Goal: Task Accomplishment & Management: Use online tool/utility

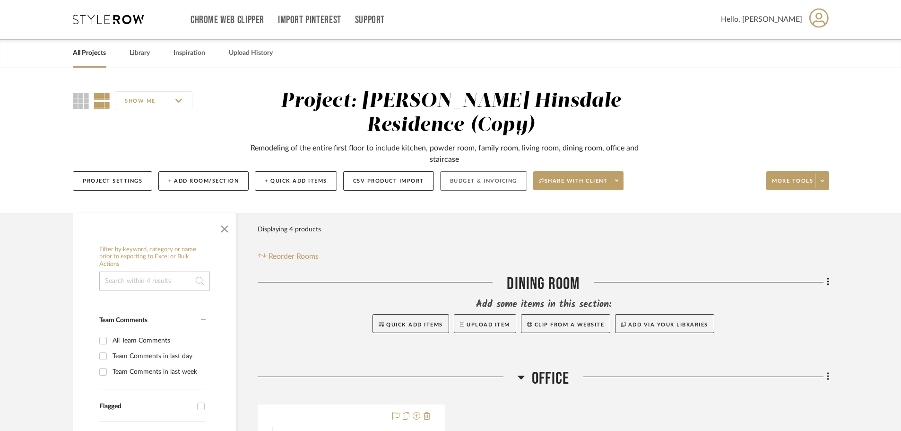
click at [479, 171] on button "Budget & Invoicing" at bounding box center [483, 180] width 87 height 19
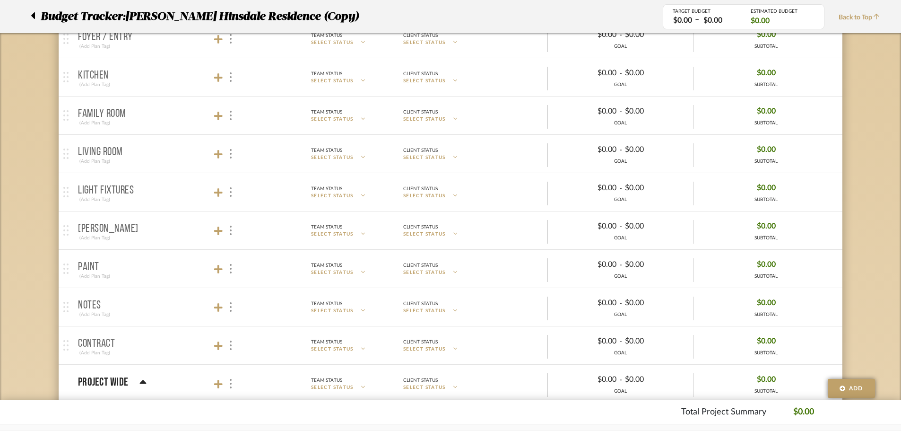
scroll to position [181, 0]
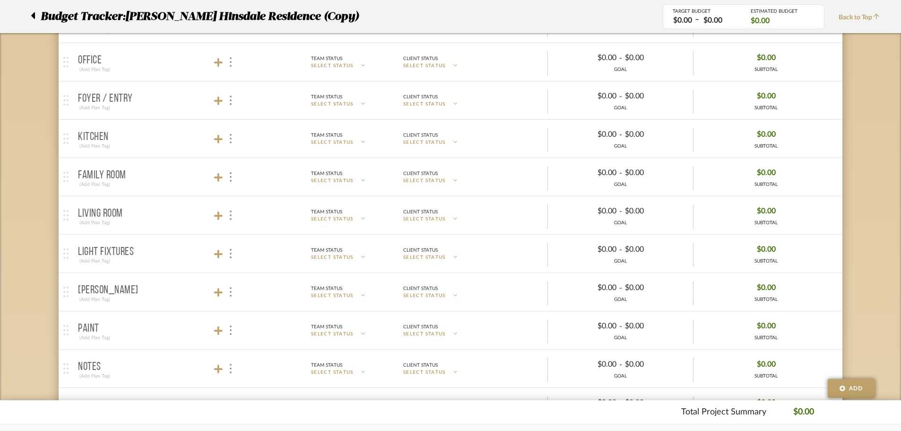
click at [224, 176] on div at bounding box center [224, 177] width 21 height 13
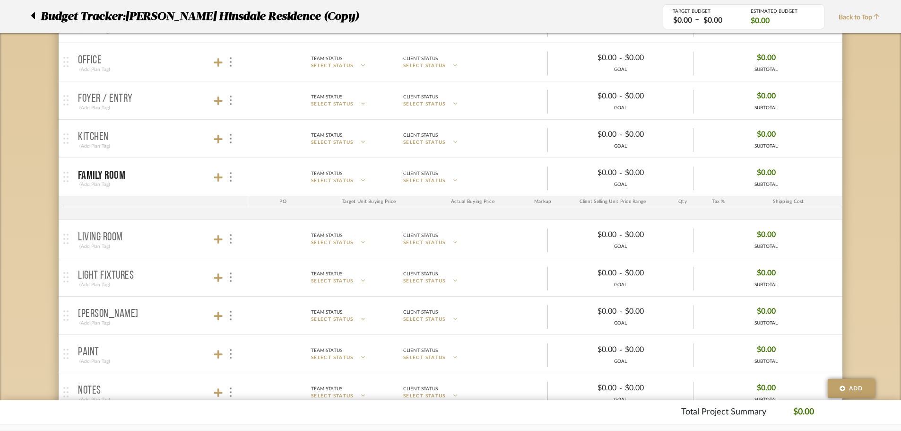
click at [224, 176] on div at bounding box center [224, 177] width 21 height 13
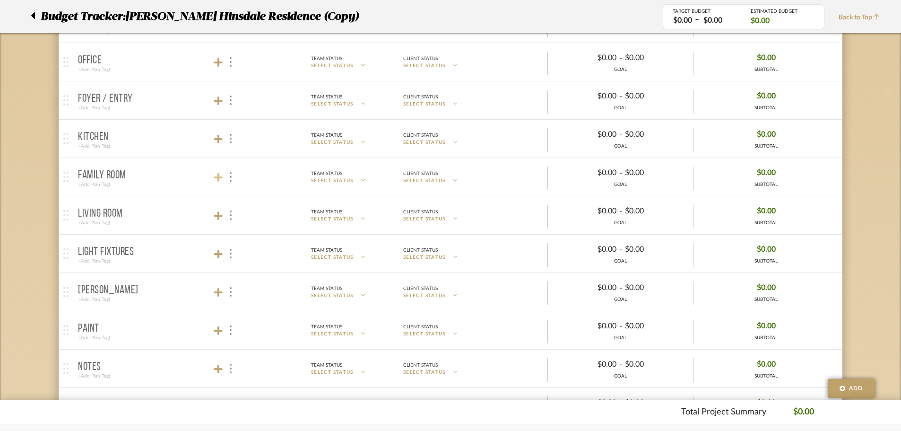
scroll to position [0, 0]
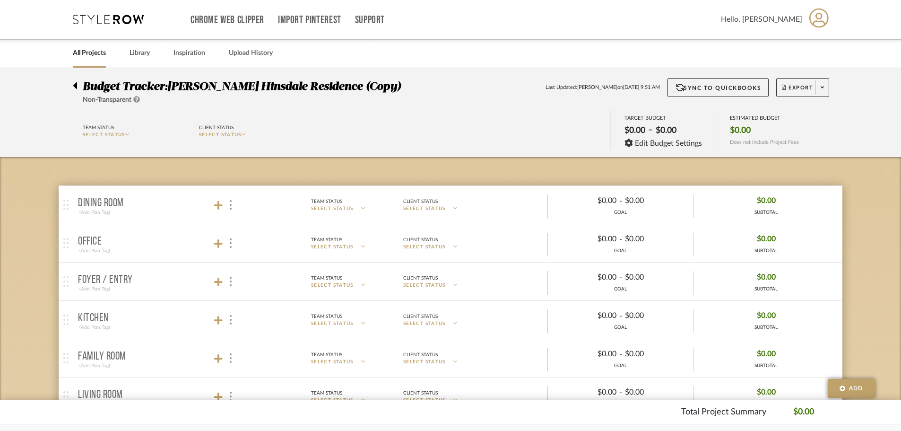
click at [133, 25] on div "Chrome Web Clipper Import Pinterest Support All Projects Library Inspiration Up…" at bounding box center [451, 19] width 756 height 39
click at [114, 19] on icon at bounding box center [108, 19] width 71 height 9
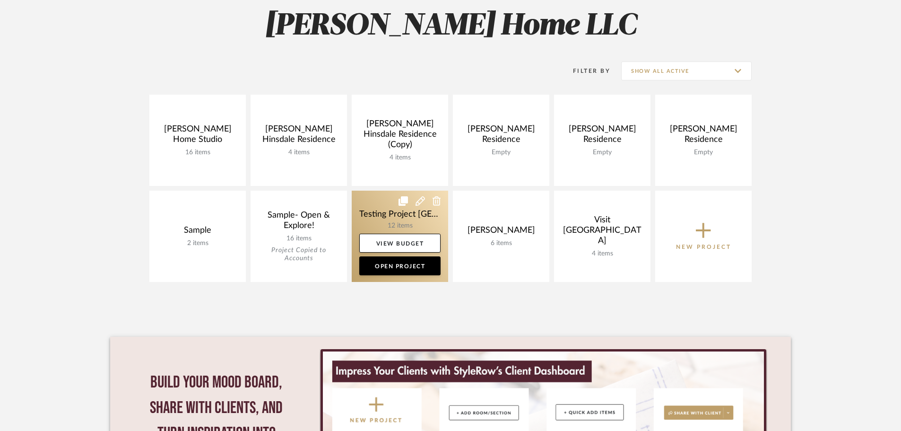
scroll to position [142, 0]
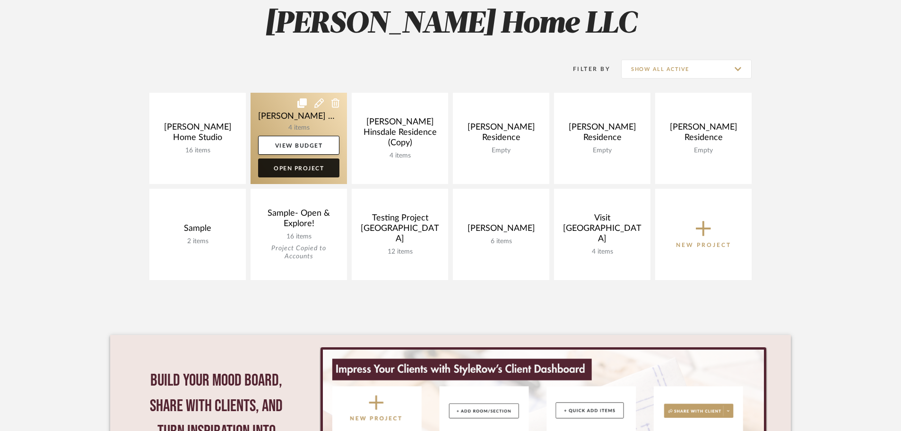
click at [297, 171] on link "Open Project" at bounding box center [298, 167] width 81 height 19
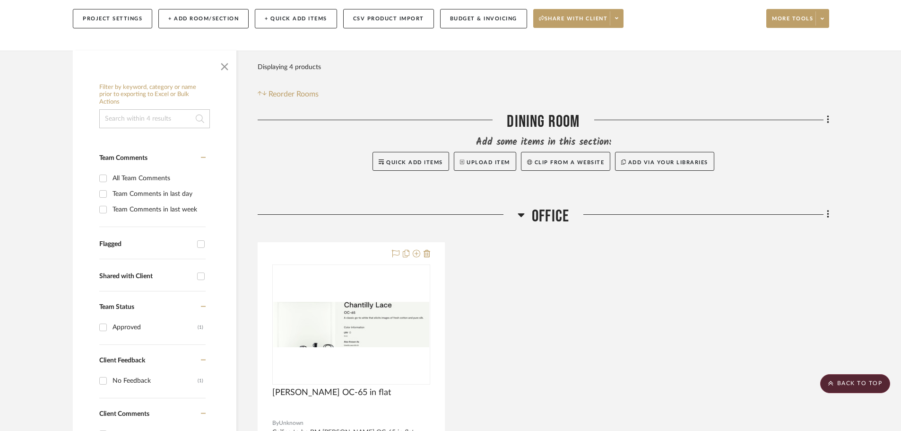
scroll to position [47, 0]
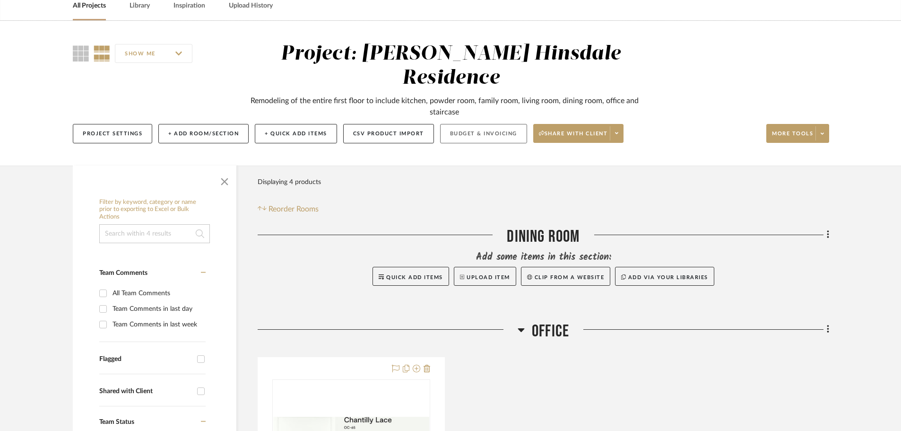
click at [484, 124] on button "Budget & Invoicing" at bounding box center [483, 133] width 87 height 19
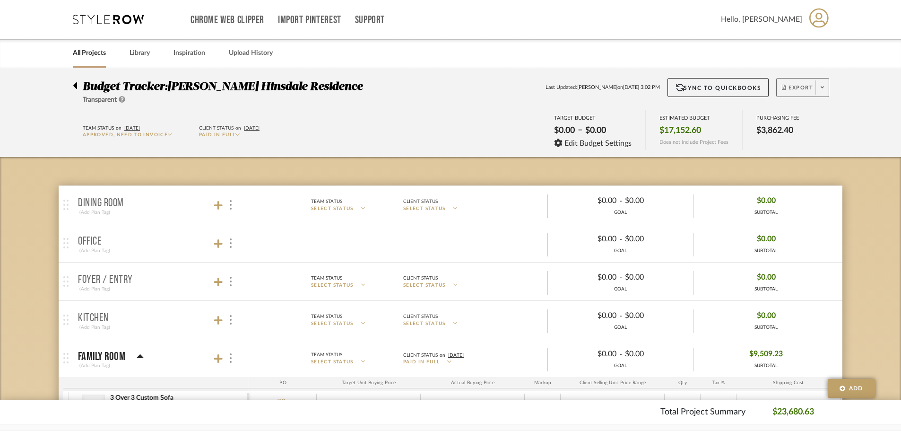
click at [798, 94] on span "Export" at bounding box center [797, 91] width 31 height 14
click at [797, 114] on span "Export PDF" at bounding box center [819, 115] width 71 height 8
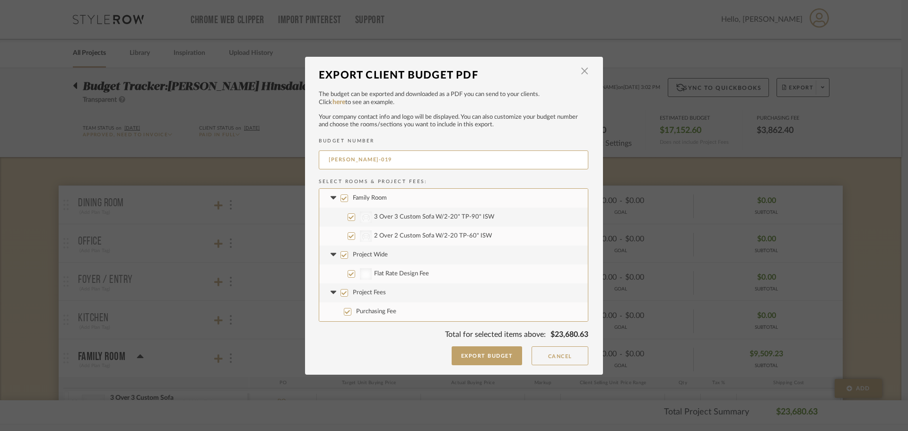
click at [354, 306] on label "Purchasing Fee" at bounding box center [453, 311] width 268 height 19
click at [351, 308] on input "Purchasing Fee" at bounding box center [348, 312] width 8 height 8
checkbox input "false"
click at [345, 259] on label "Project Wide" at bounding box center [453, 254] width 268 height 19
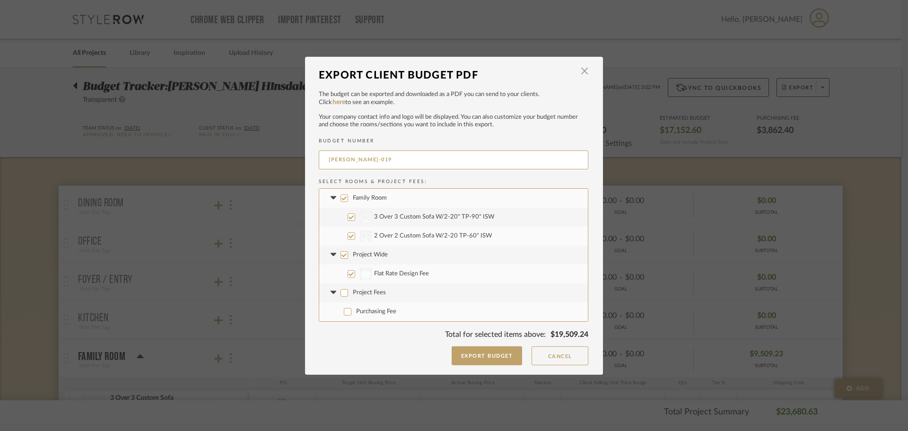
click at [345, 259] on input "Project Wide" at bounding box center [344, 255] width 8 height 8
checkbox input "false"
click at [467, 360] on button "Export Budget" at bounding box center [486, 355] width 71 height 19
